Goal: Task Accomplishment & Management: Manage account settings

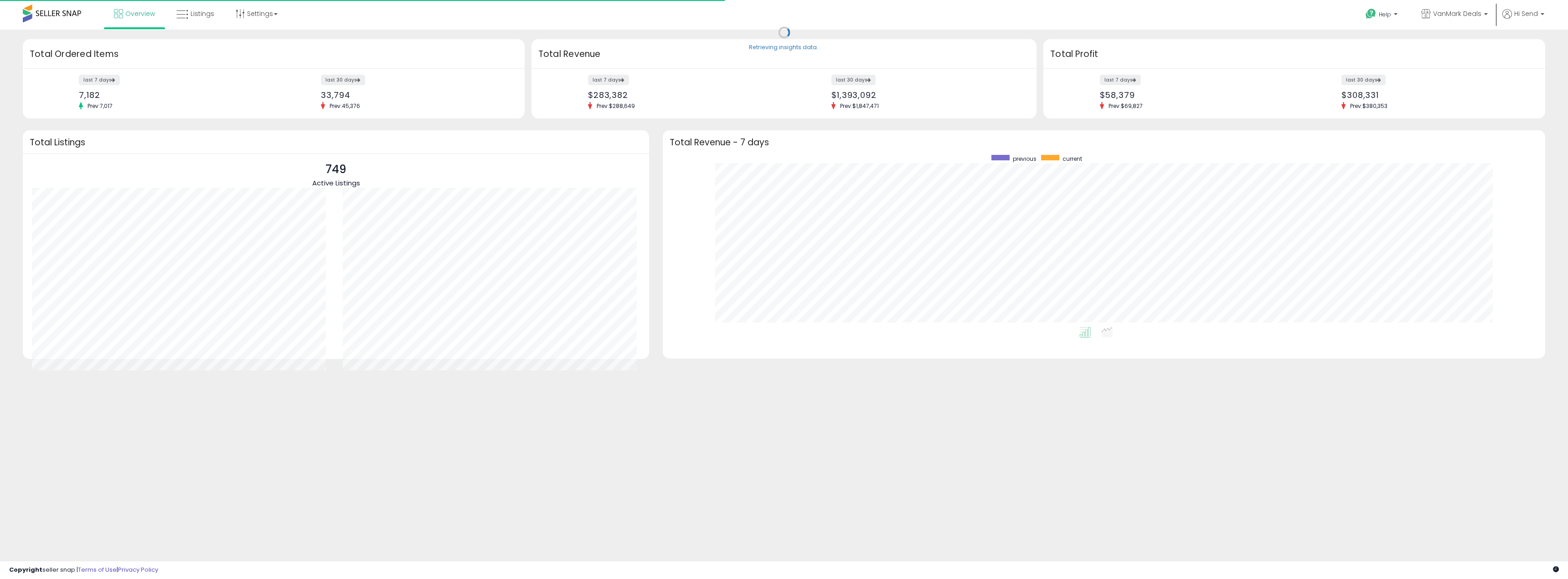
scroll to position [172, 864]
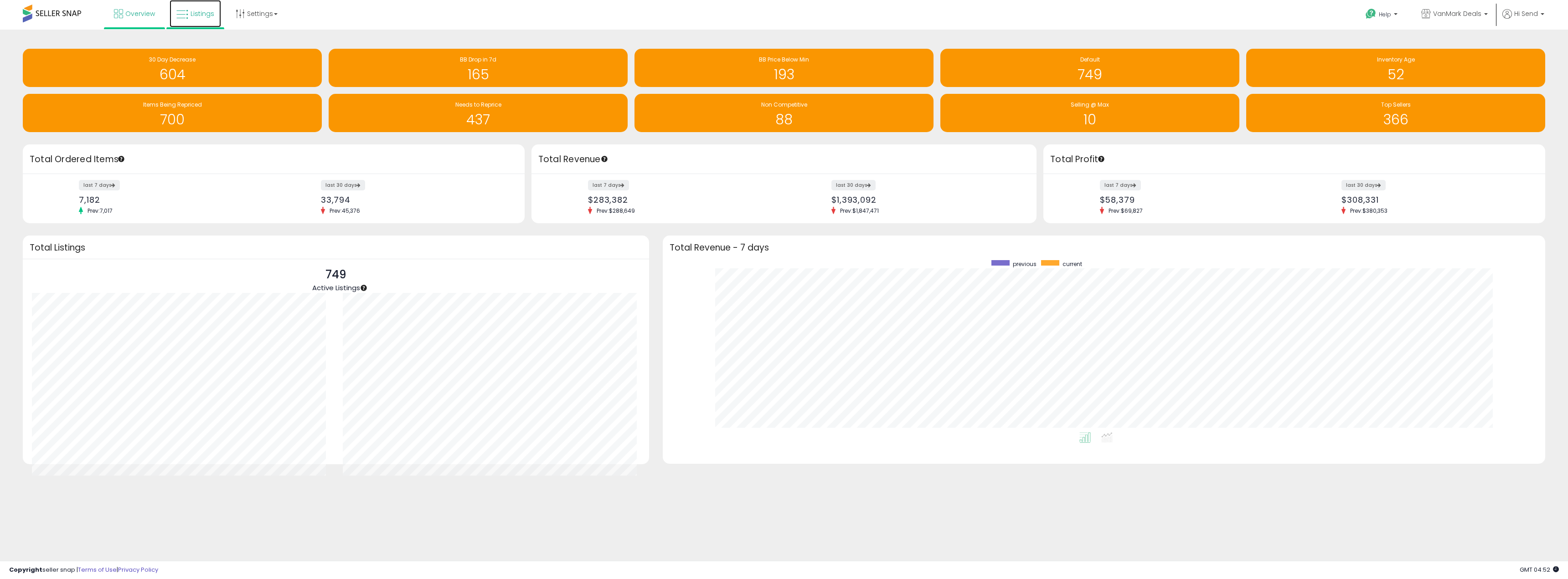
click at [208, 25] on link "Listings" at bounding box center [195, 13] width 51 height 27
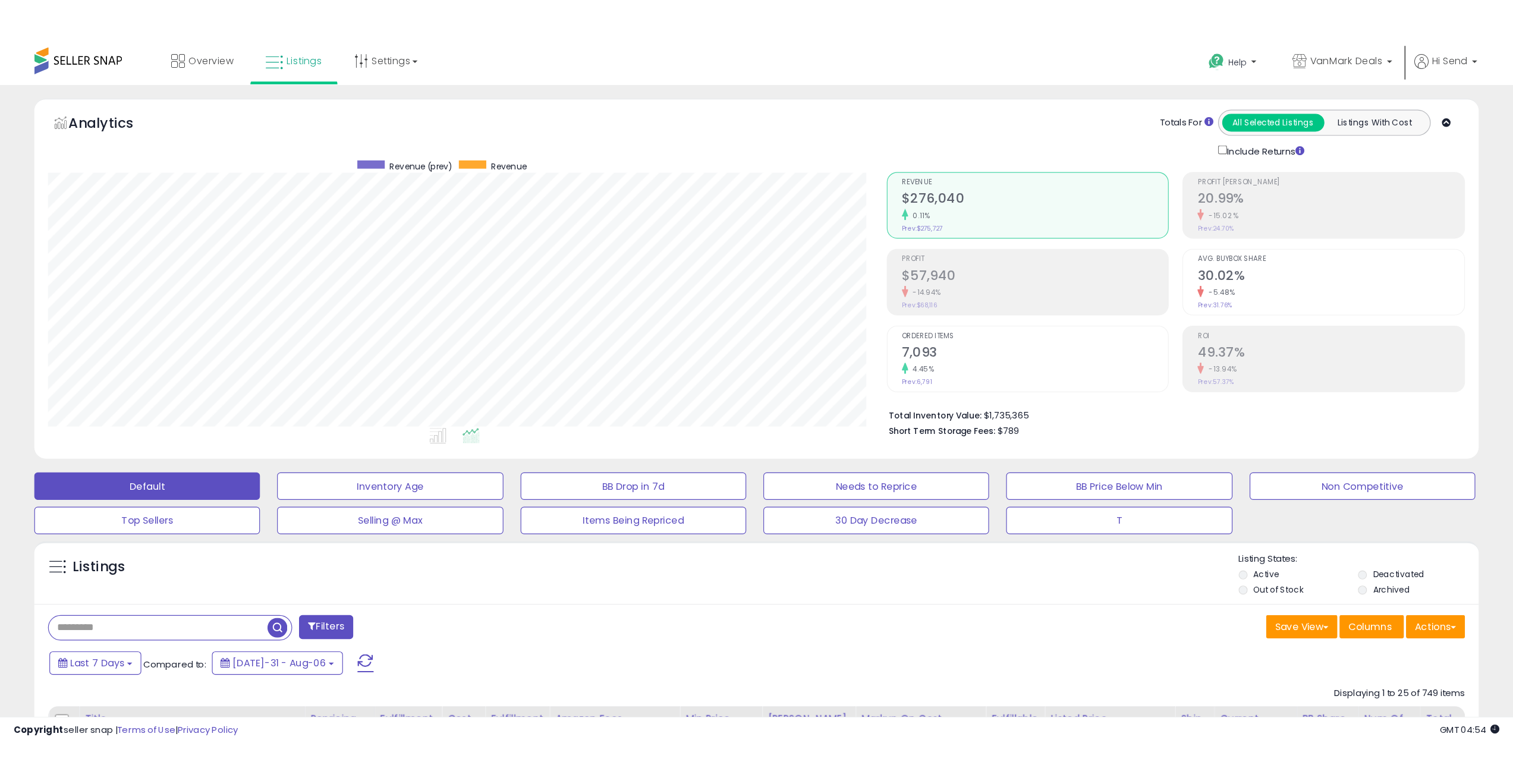
scroll to position [244, 844]
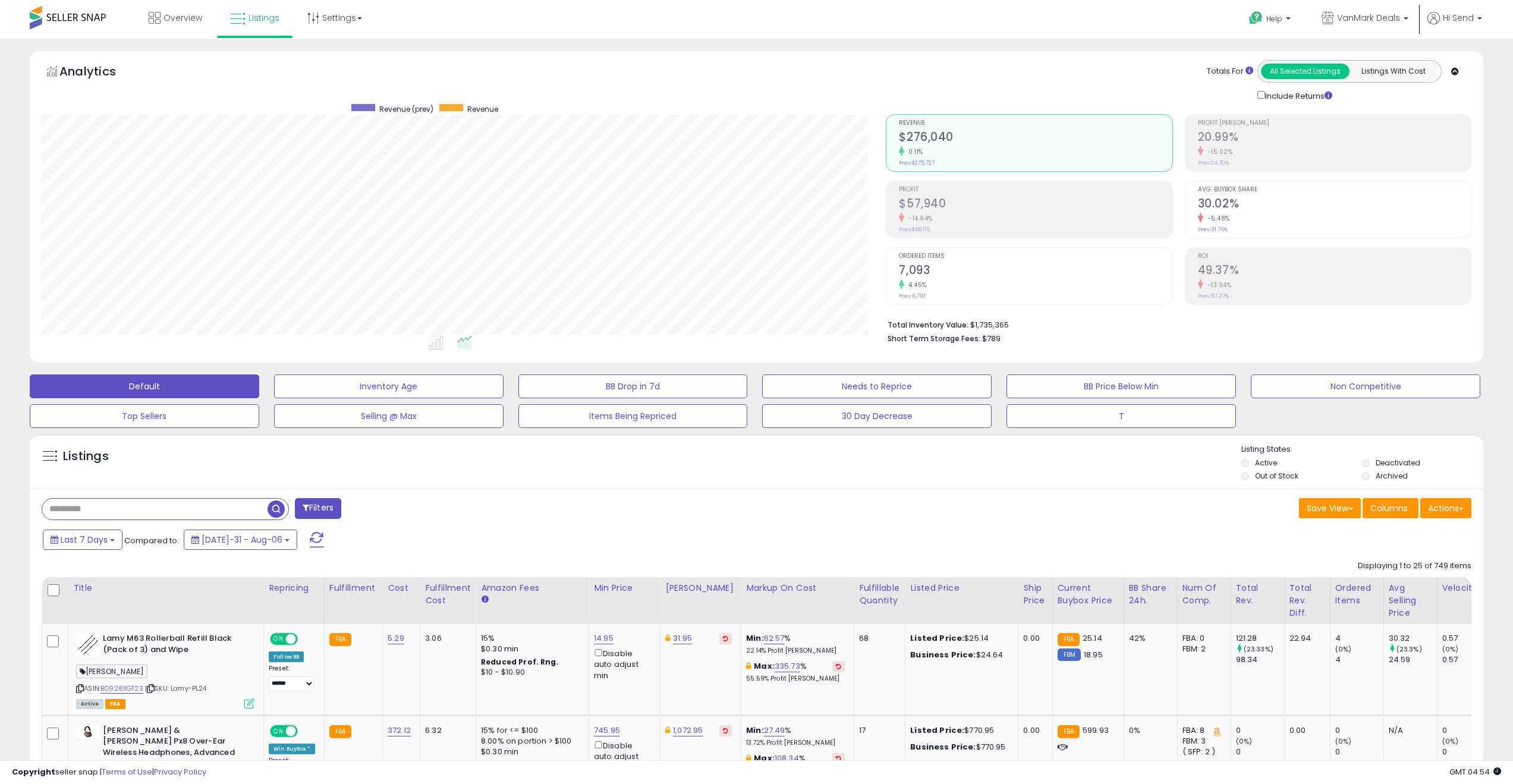
click at [681, 677] on td "31.95" at bounding box center [701, 670] width 81 height 91
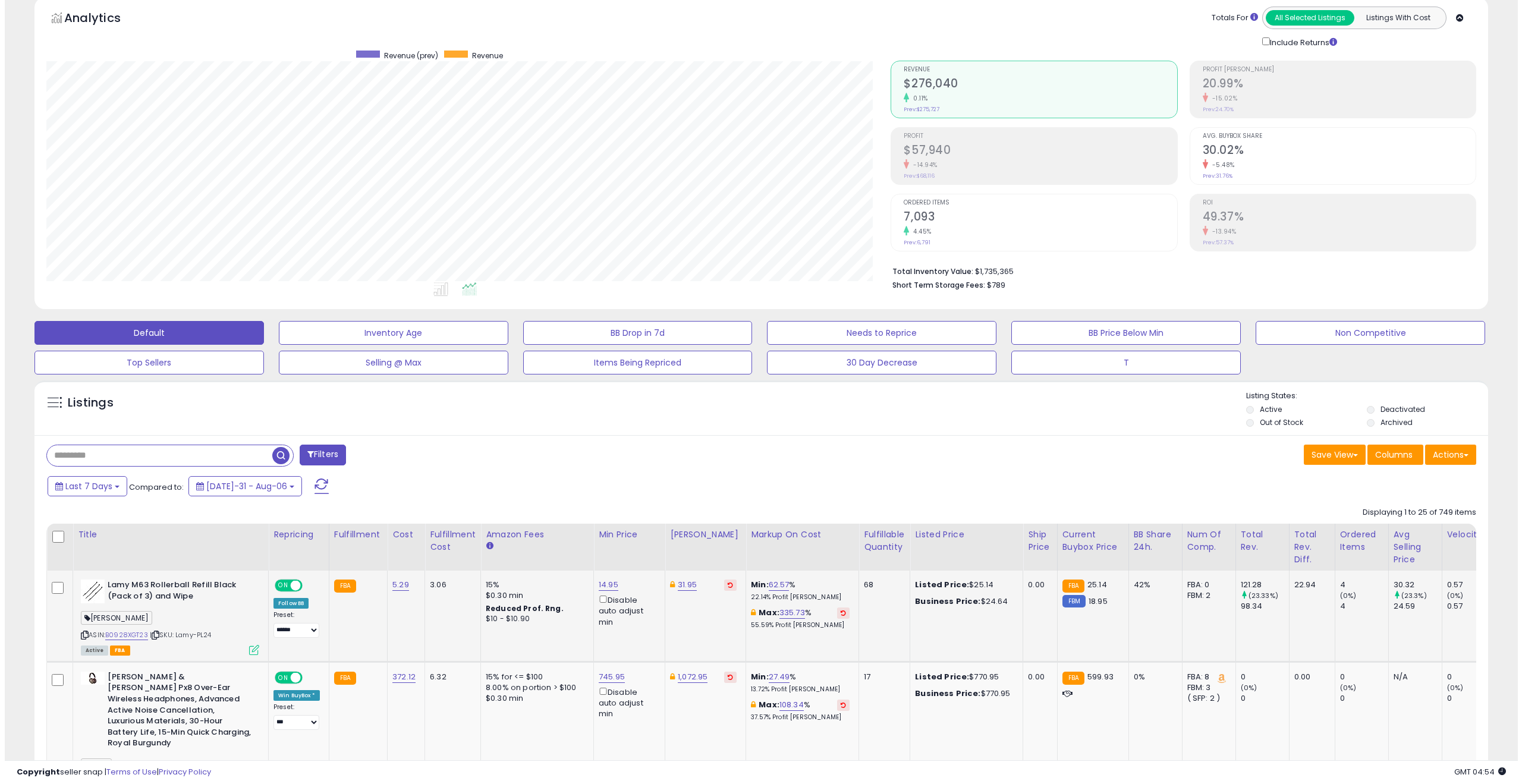
scroll to position [59, 0]
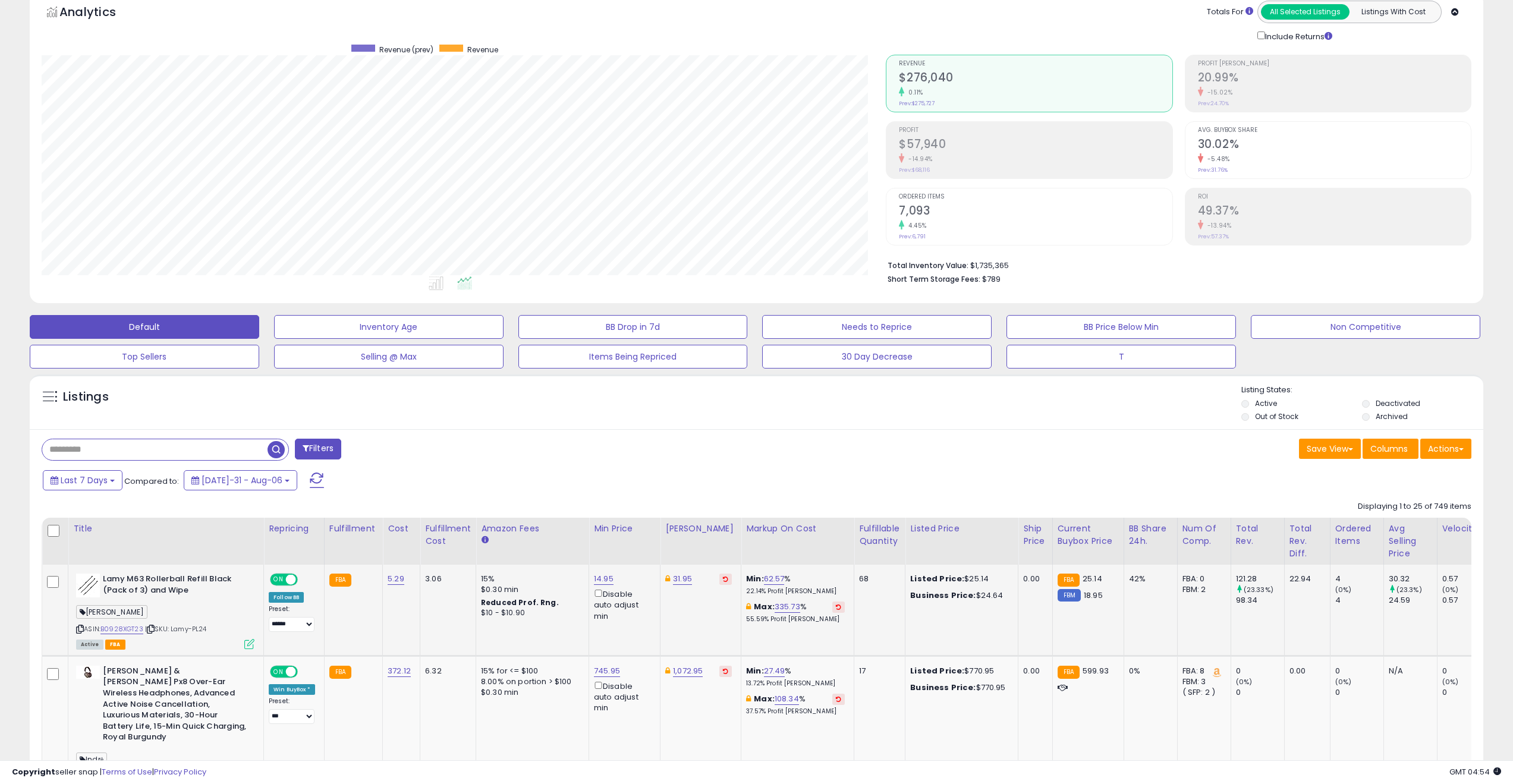
click at [250, 646] on icon at bounding box center [250, 644] width 10 height 10
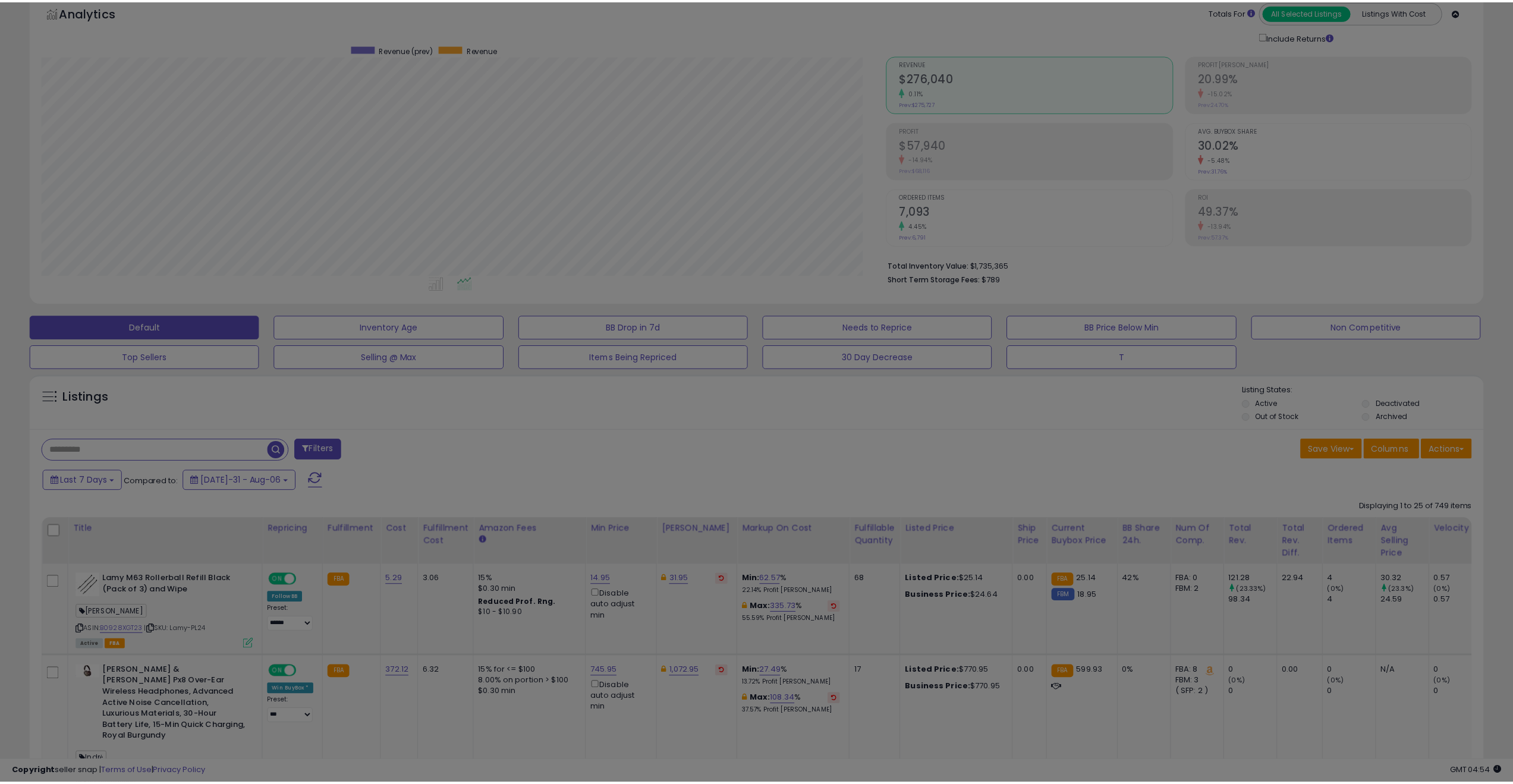
scroll to position [244, 849]
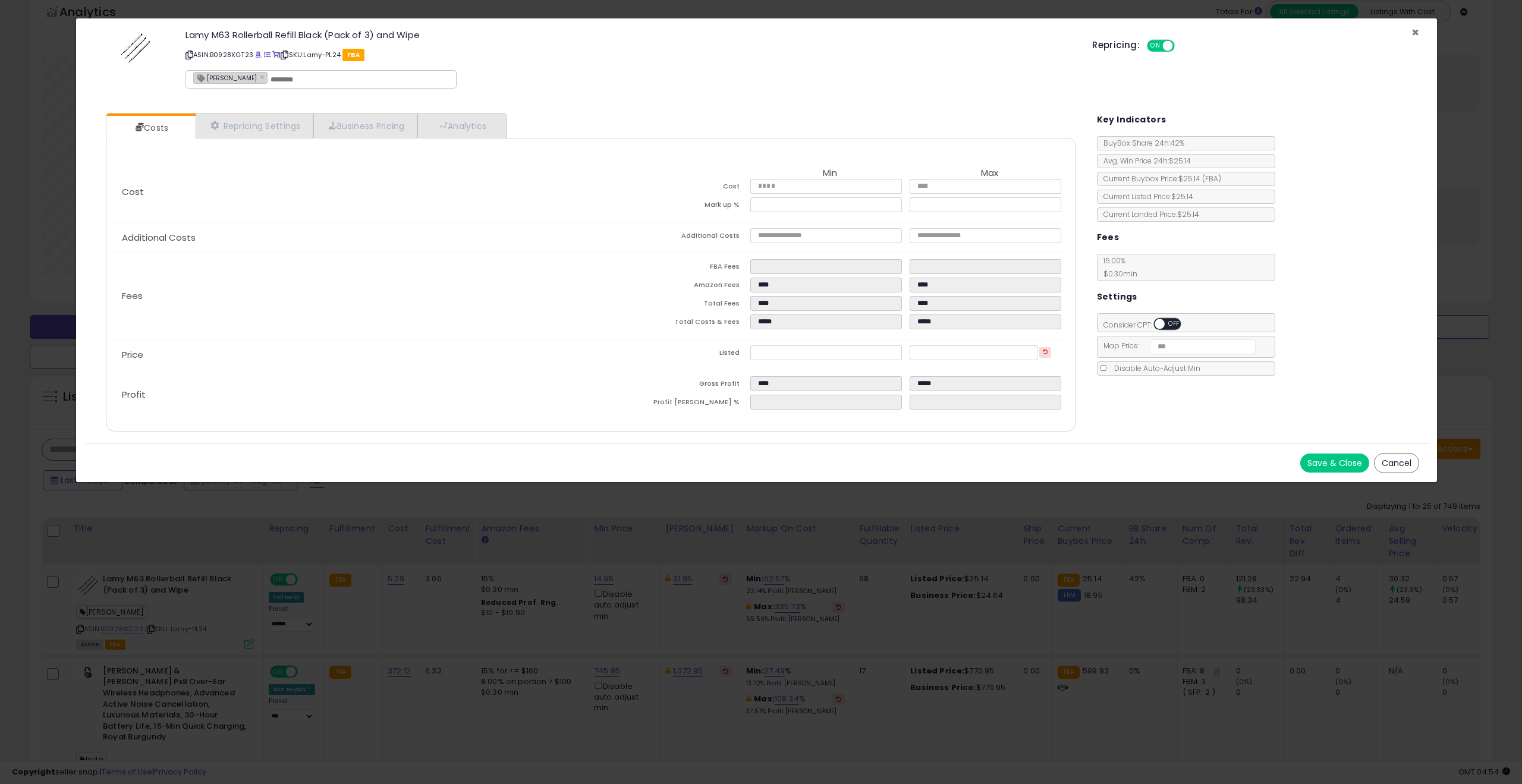
click at [1415, 34] on span "×" at bounding box center [1415, 33] width 8 height 17
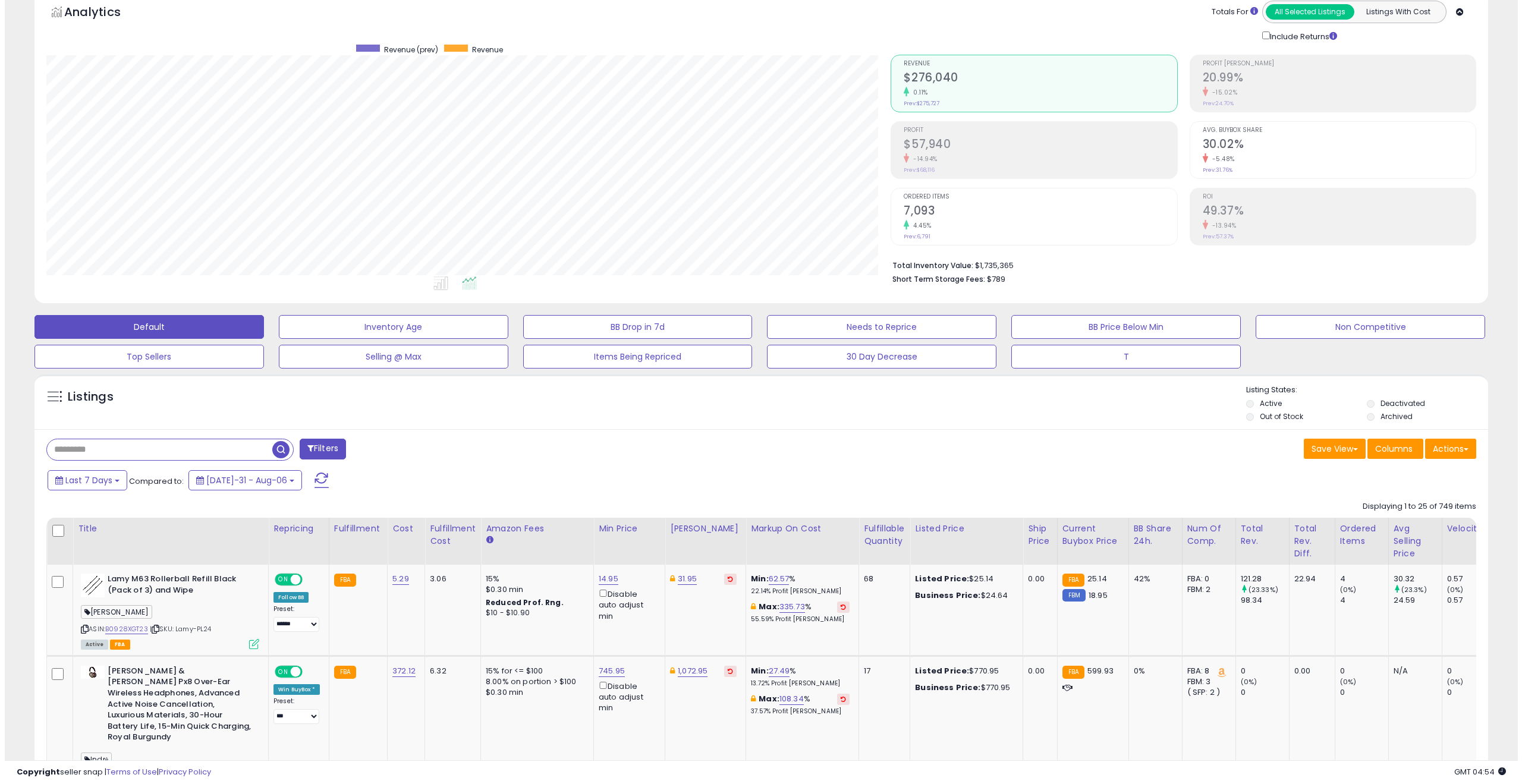
scroll to position [594124, 593707]
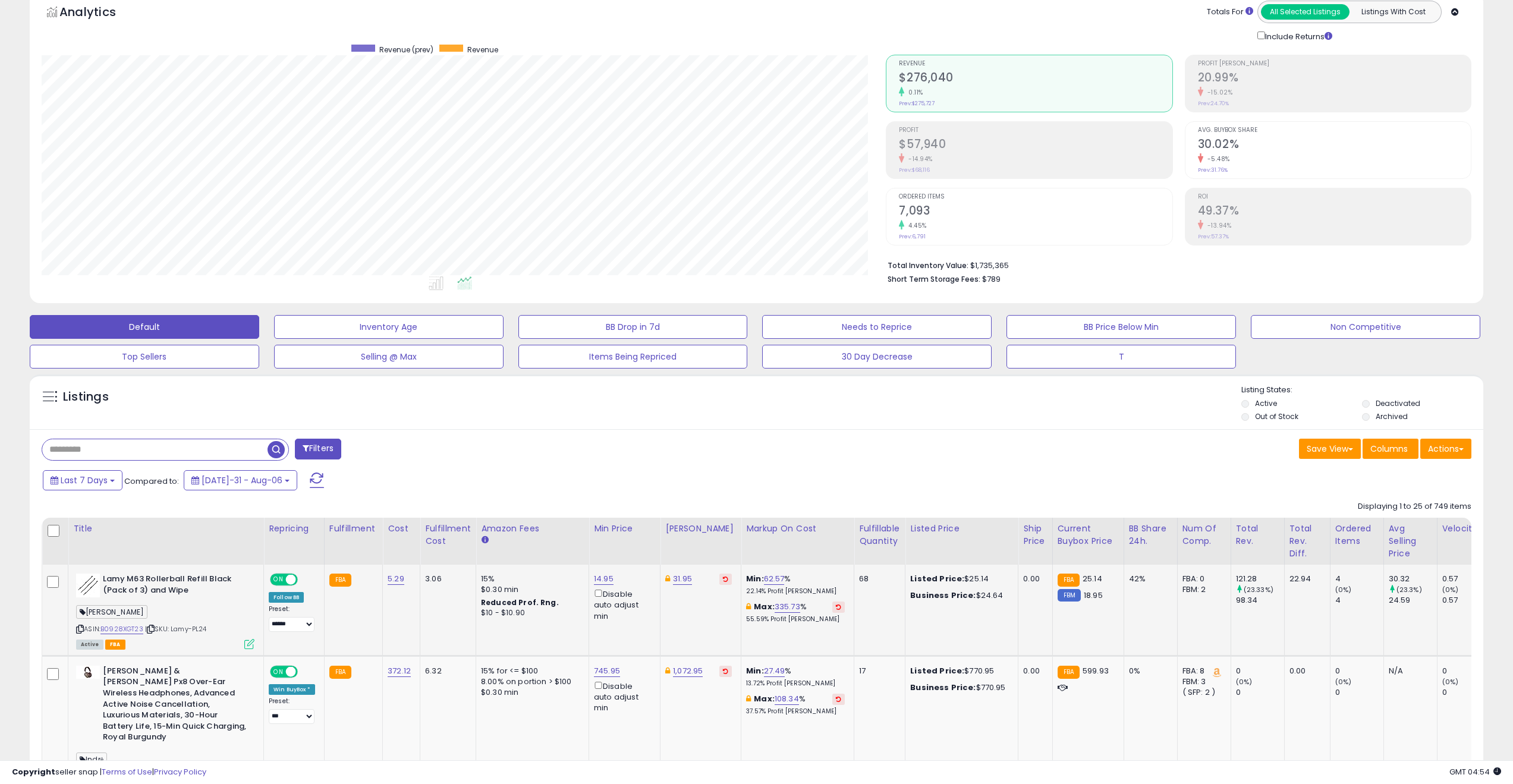
click at [249, 642] on icon at bounding box center [250, 644] width 10 height 10
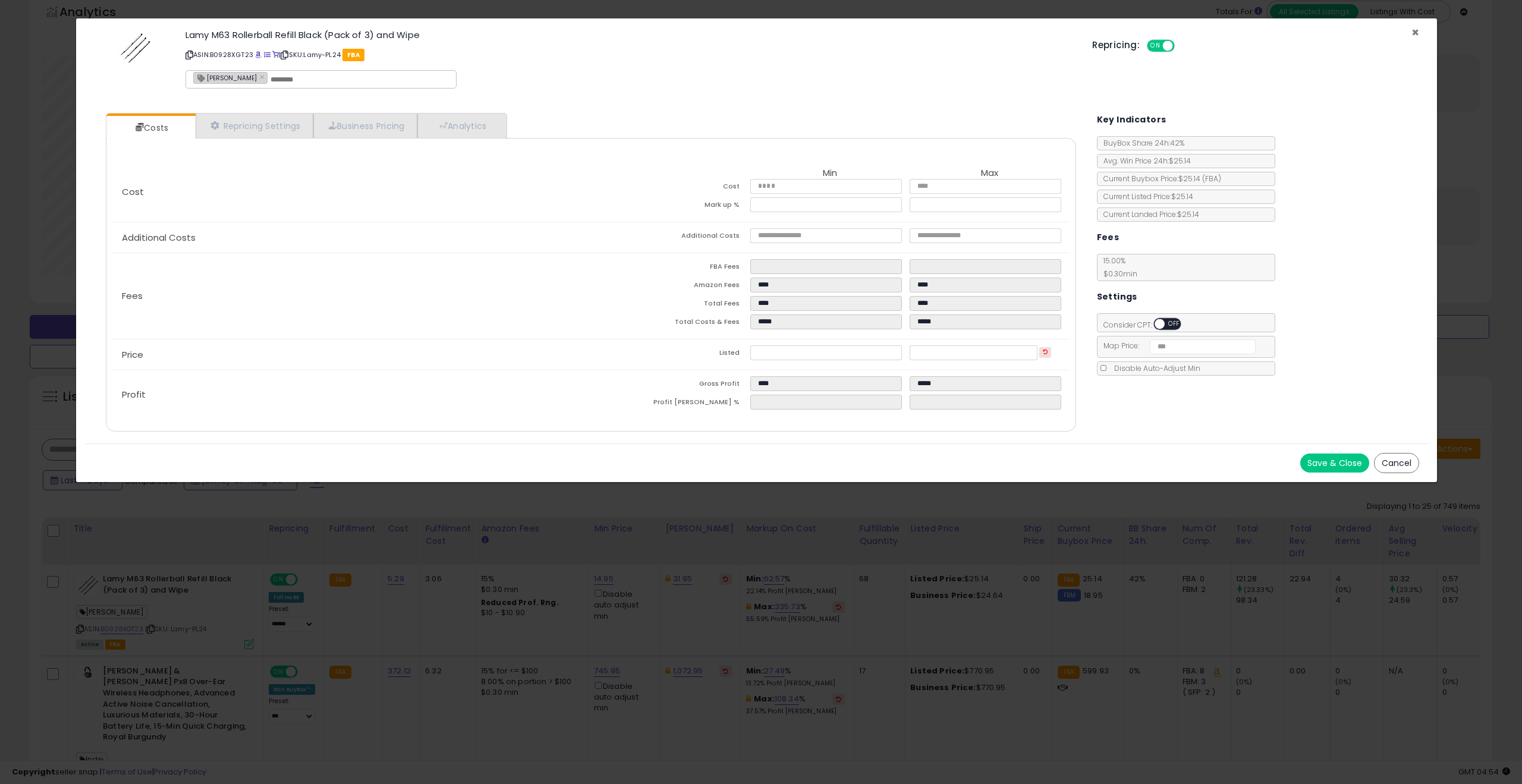
click at [1415, 32] on span "×" at bounding box center [1415, 33] width 8 height 17
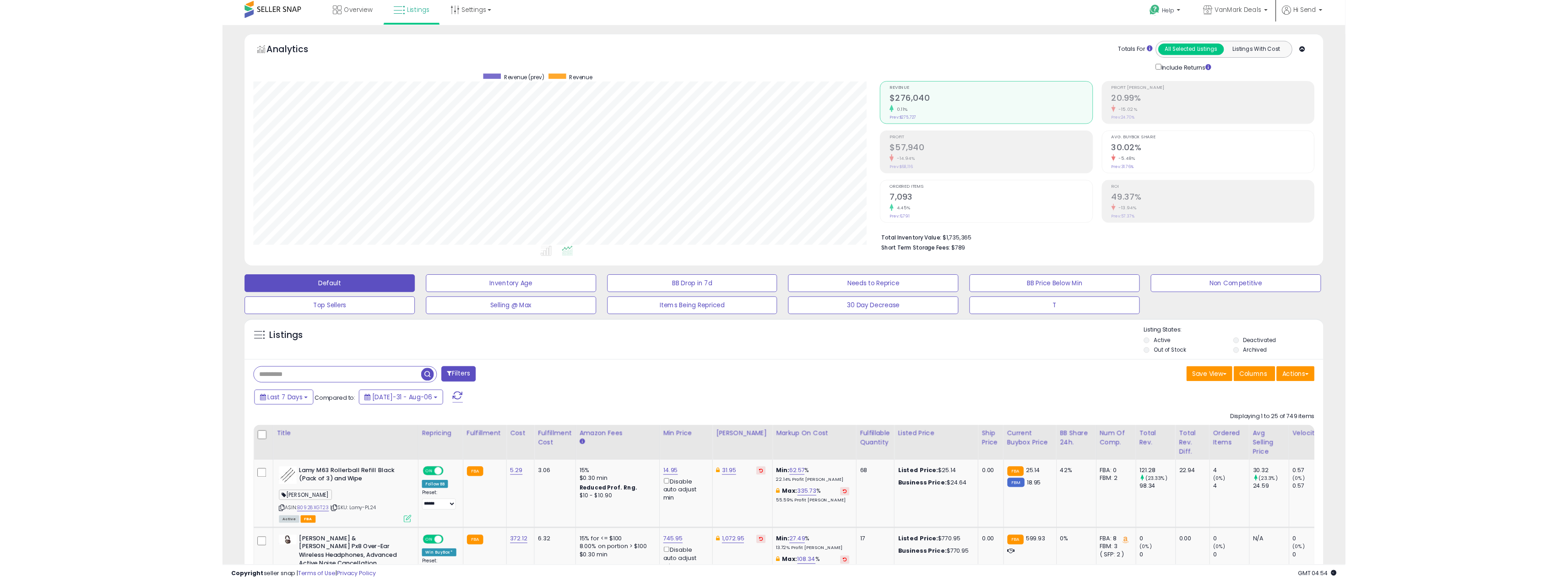
scroll to position [0, 0]
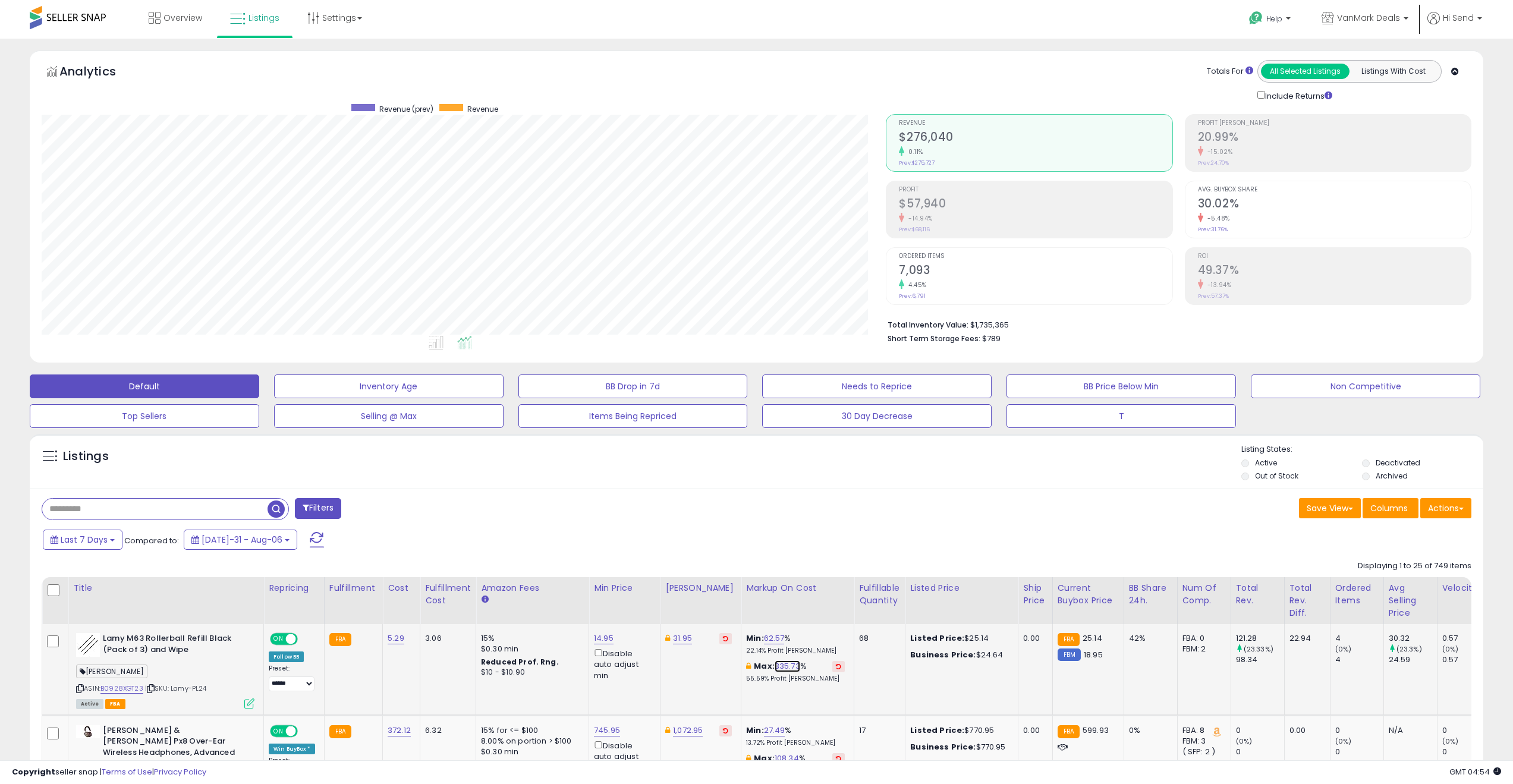
click at [777, 669] on link "335.73" at bounding box center [787, 666] width 26 height 12
click at [843, 627] on button "button" at bounding box center [833, 624] width 20 height 18
click at [825, 646] on p "22.14% Profit [PERSON_NAME]" at bounding box center [795, 651] width 99 height 9
drag, startPoint x: 735, startPoint y: 587, endPoint x: 808, endPoint y: 585, distance: 73.0
click at [808, 585] on div "Markup on Cost" at bounding box center [797, 588] width 102 height 13
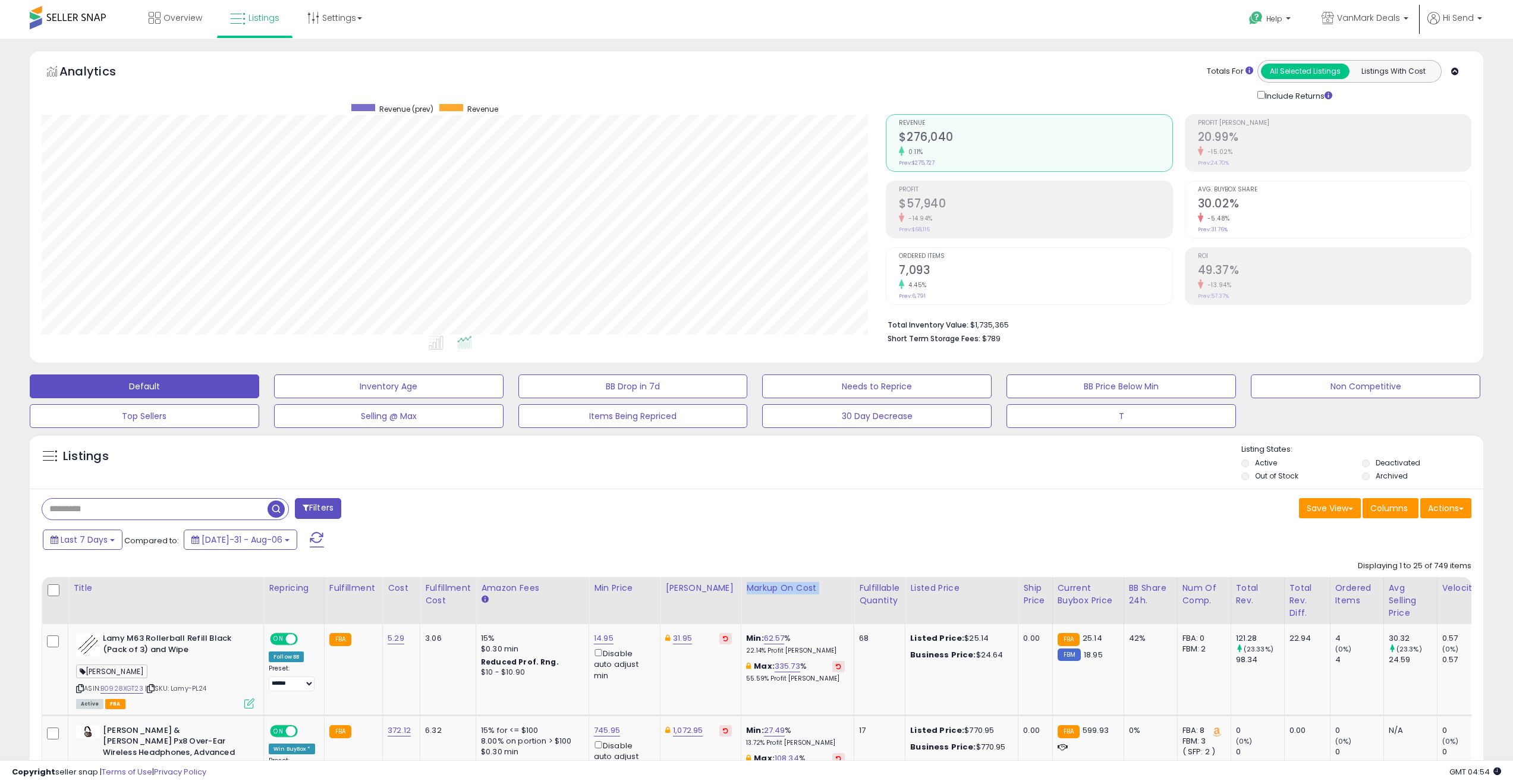
click at [808, 585] on div "Markup on Cost" at bounding box center [797, 588] width 102 height 13
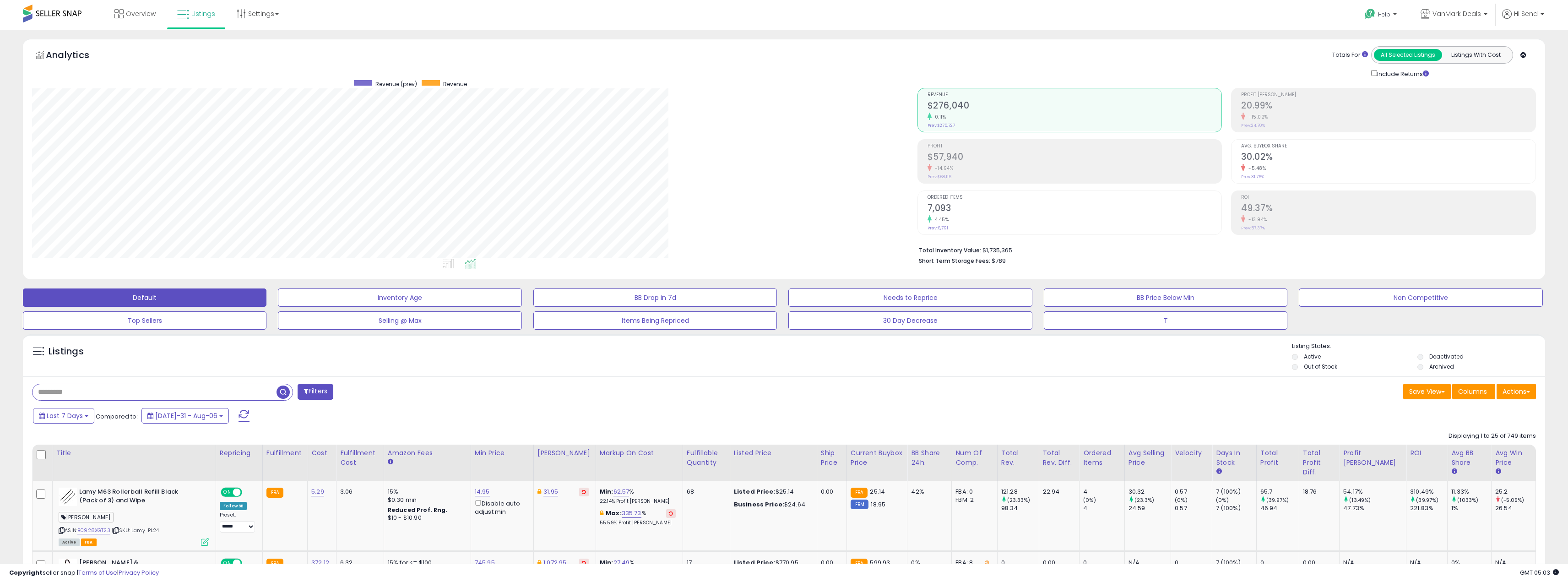
scroll to position [188, 886]
click at [719, 392] on div "Filters" at bounding box center [404, 393] width 759 height 19
click at [452, 19] on div "Overview Listings Settings" at bounding box center [514, 19] width 1041 height 39
